Goal: Browse casually

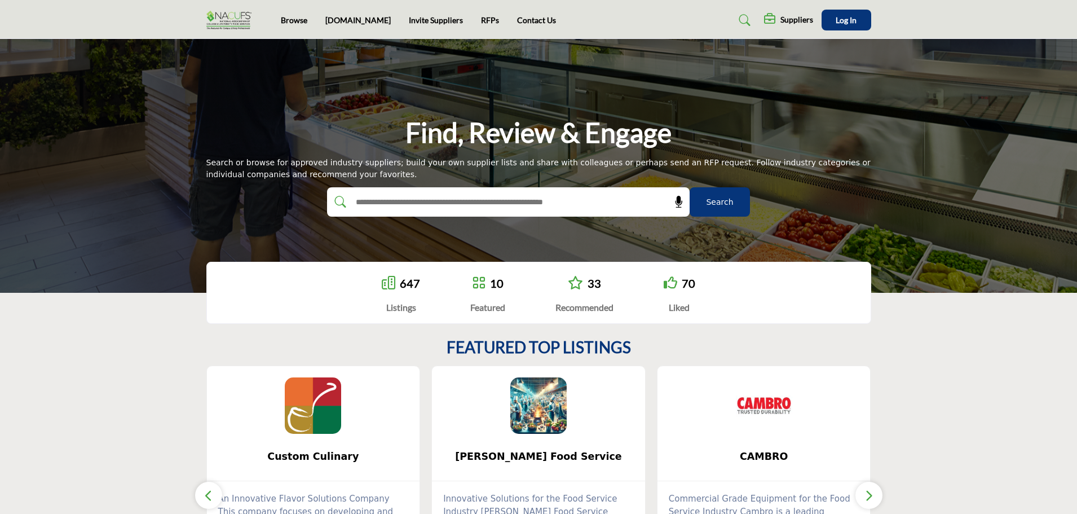
scroll to position [169, 0]
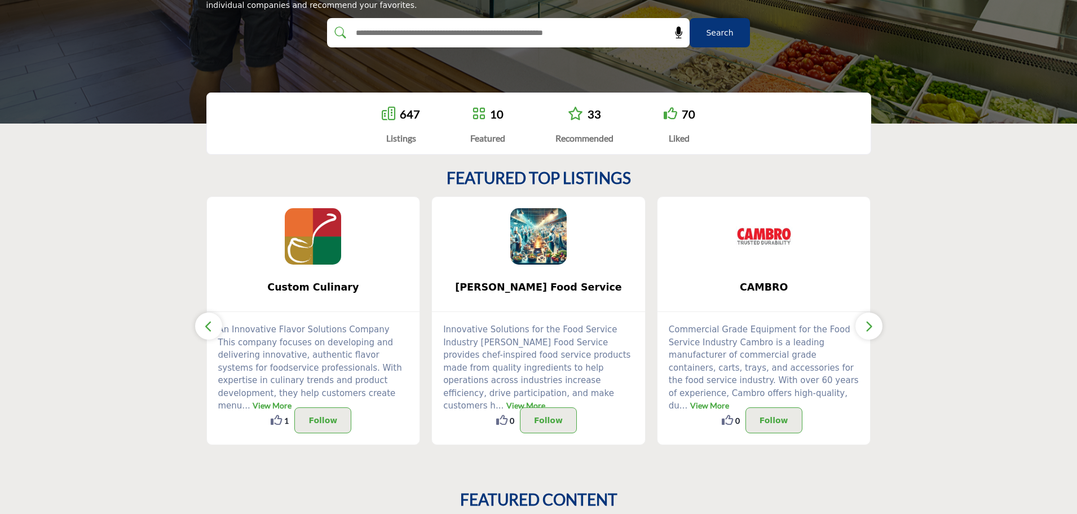
click at [867, 325] on icon "button" at bounding box center [868, 326] width 9 height 14
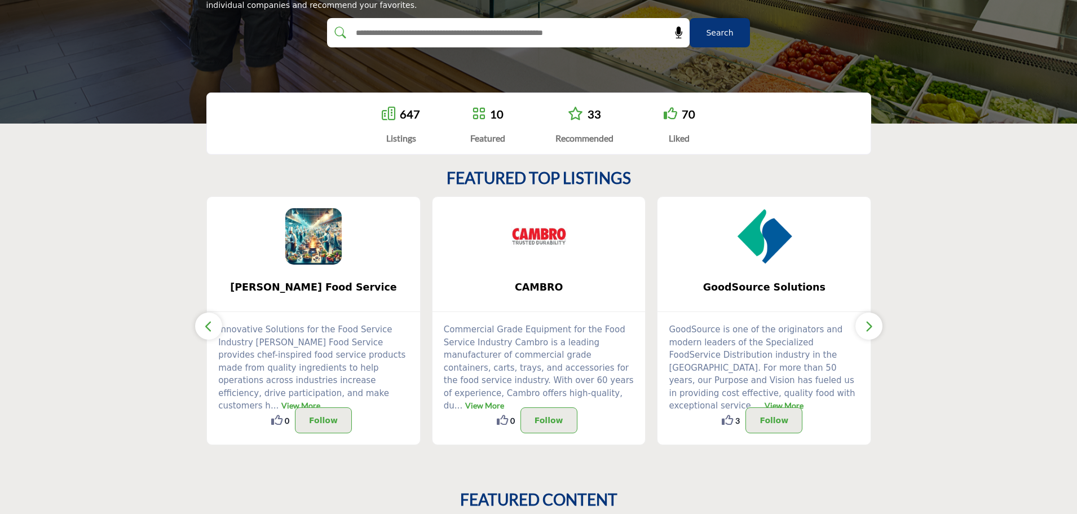
click at [867, 325] on icon "button" at bounding box center [868, 326] width 9 height 14
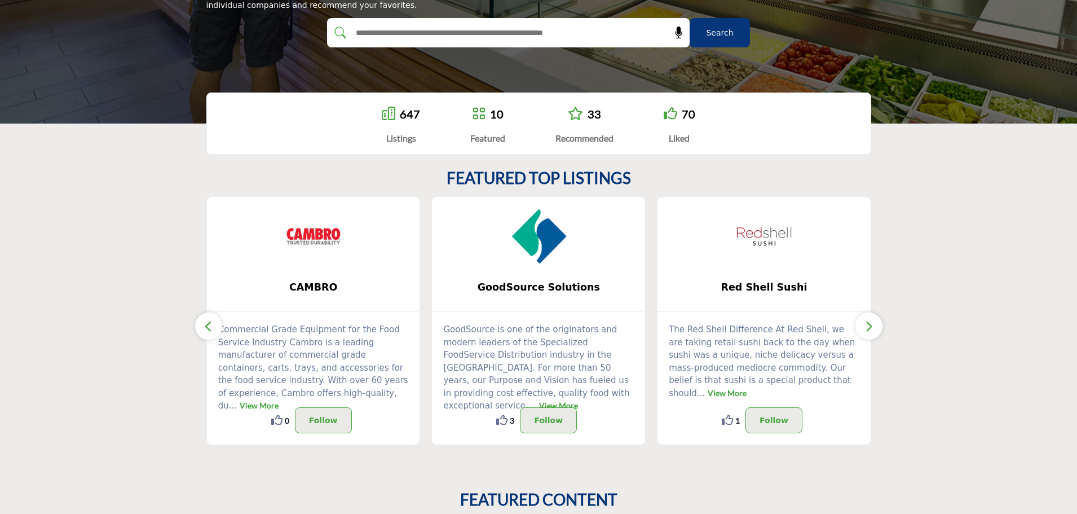
click at [867, 324] on icon "button" at bounding box center [868, 326] width 9 height 14
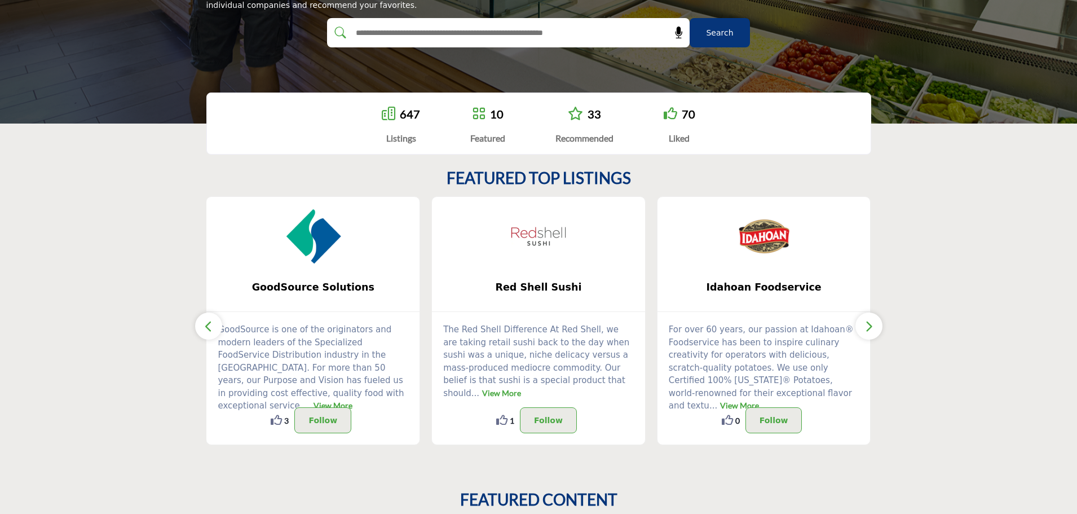
click at [867, 324] on icon "button" at bounding box center [868, 326] width 9 height 14
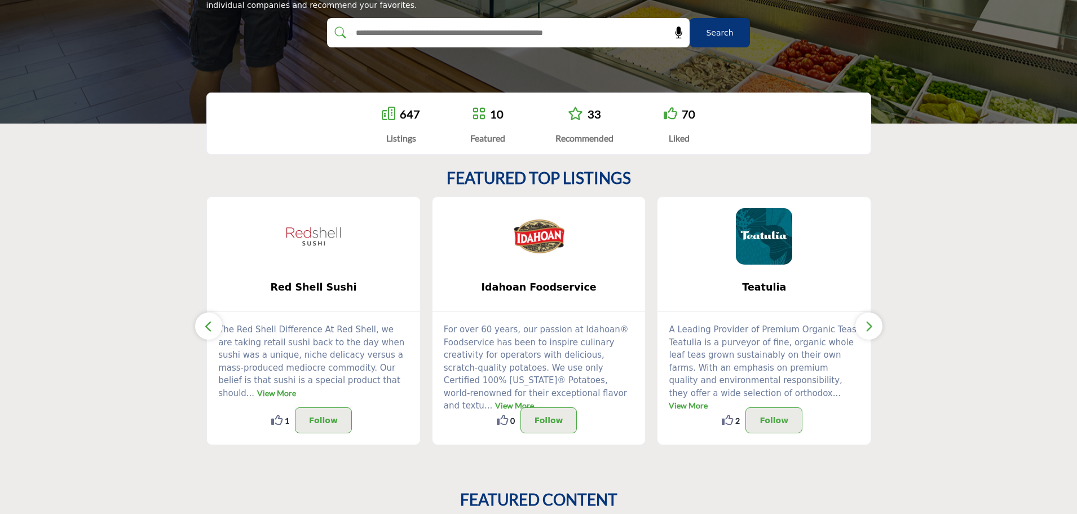
click at [867, 324] on icon "button" at bounding box center [868, 326] width 9 height 14
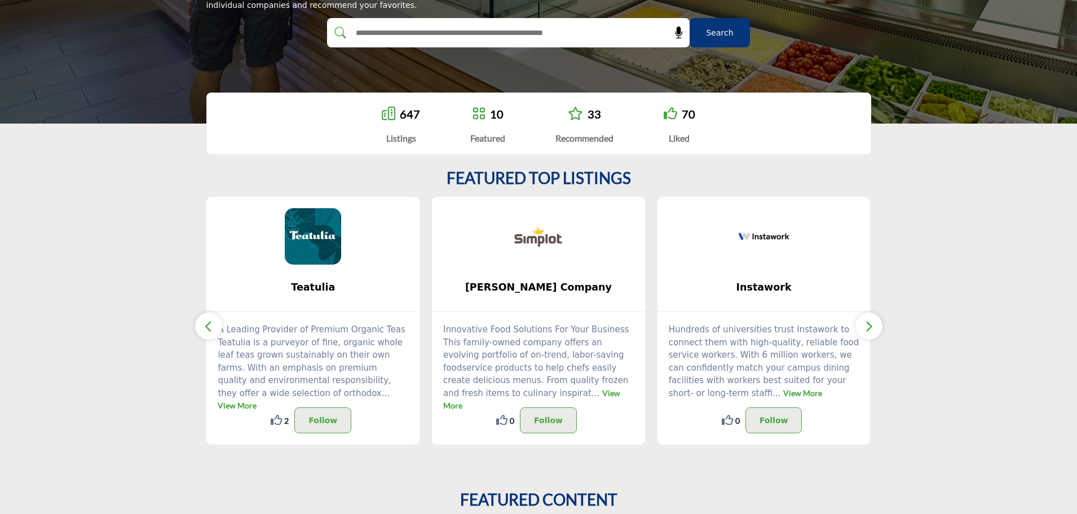
click at [867, 324] on icon "button" at bounding box center [868, 326] width 9 height 14
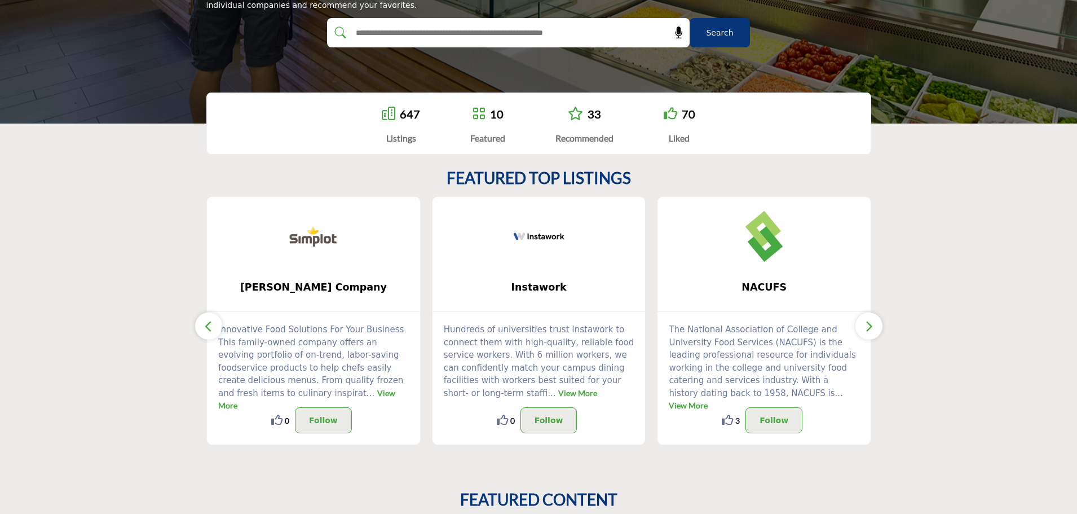
click at [867, 324] on icon "button" at bounding box center [868, 326] width 9 height 14
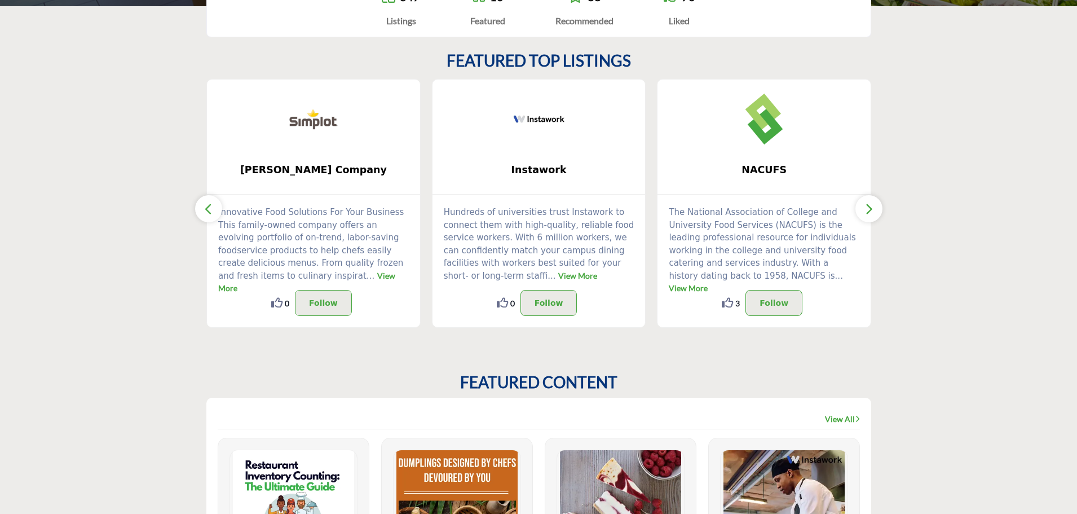
scroll to position [282, 0]
